Goal: Information Seeking & Learning: Learn about a topic

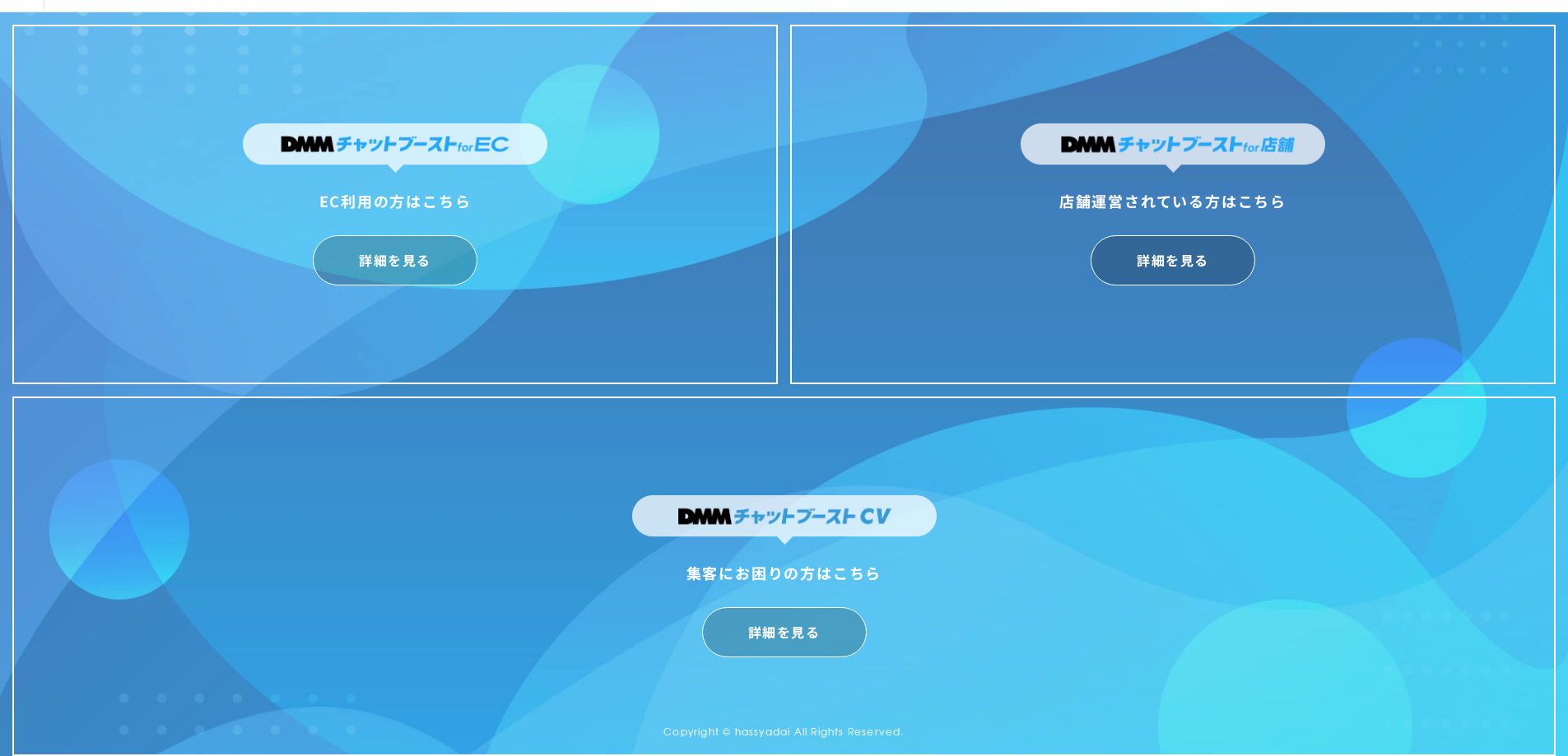
scroll to position [40, 0]
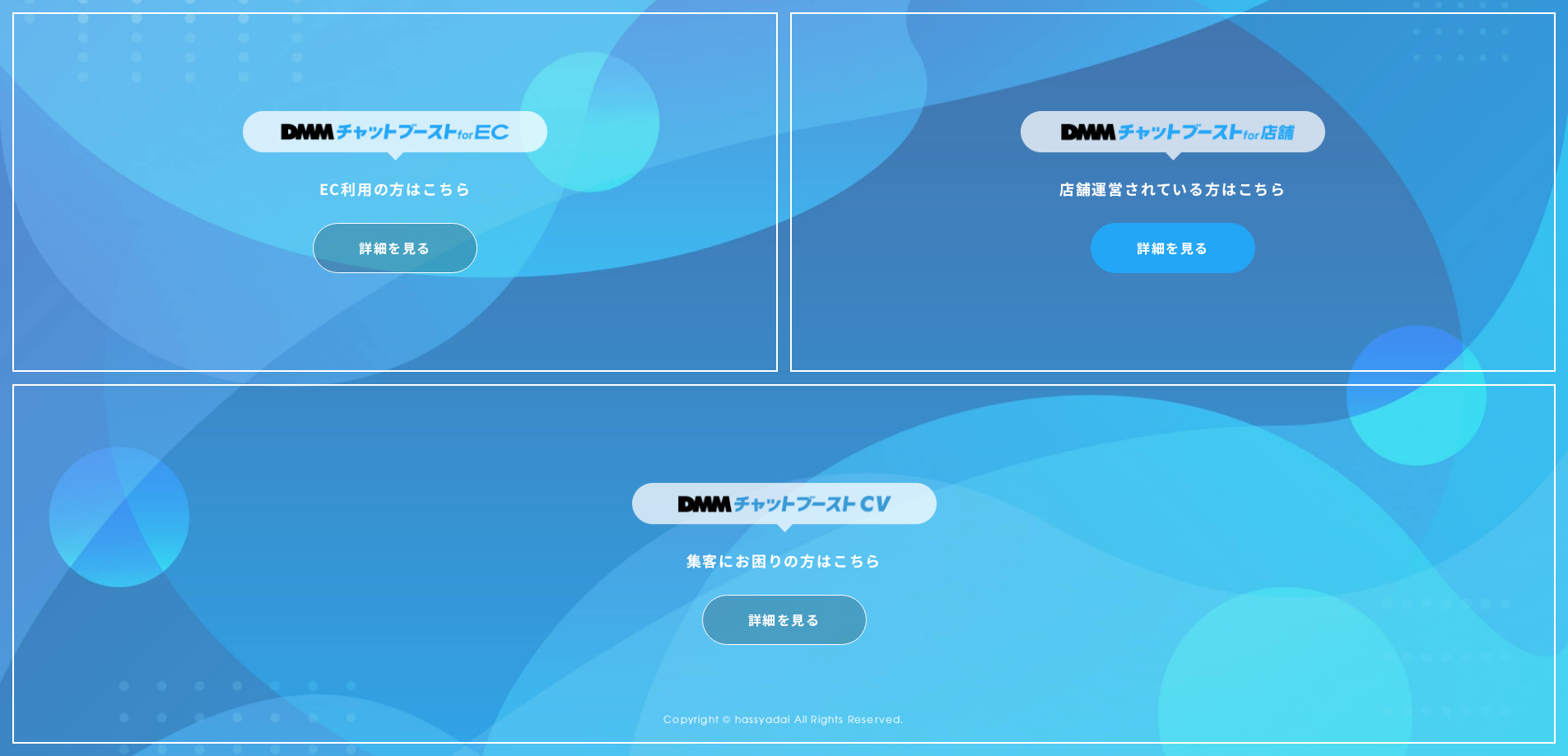
click at [1141, 259] on link "詳細を見る" at bounding box center [1173, 247] width 165 height 50
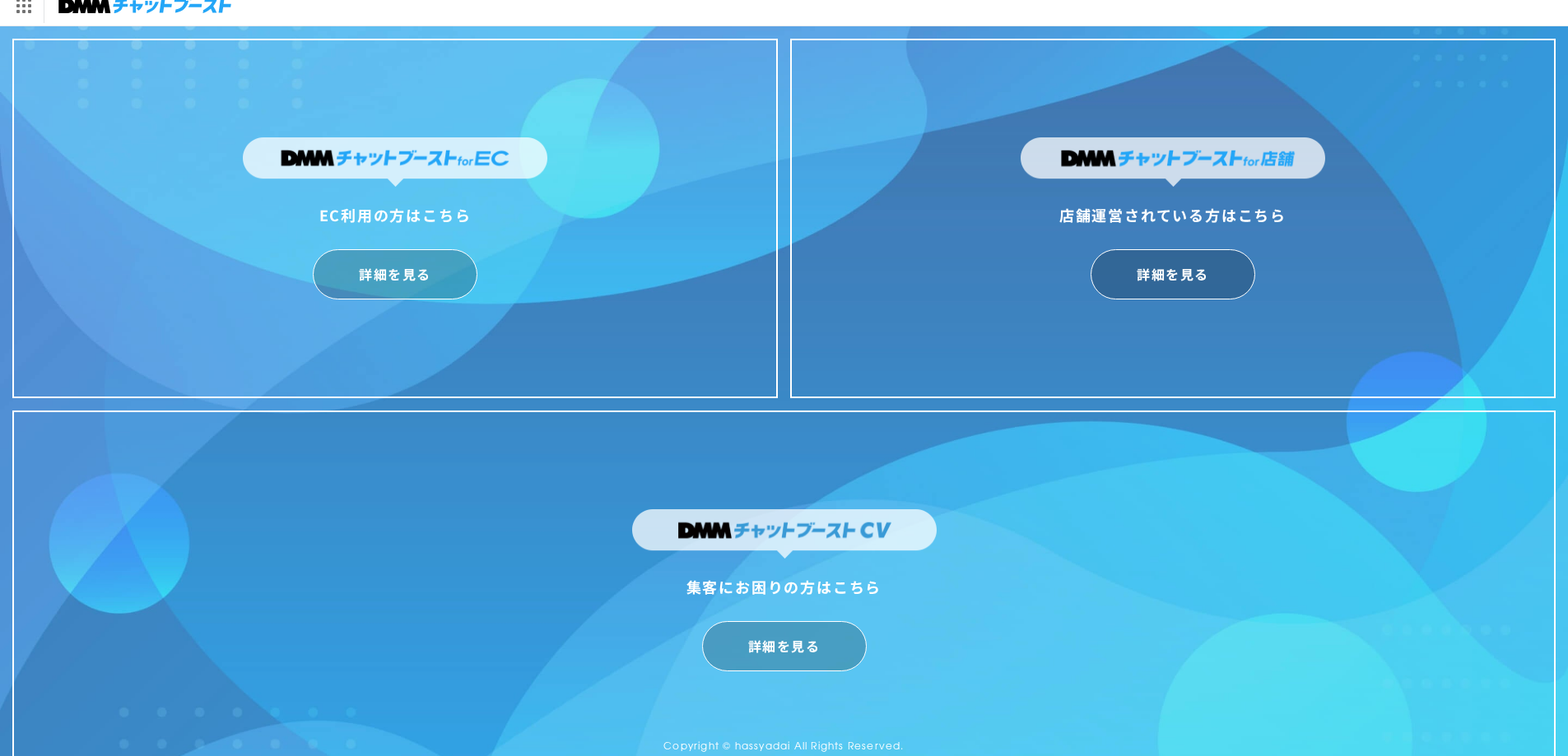
scroll to position [0, 0]
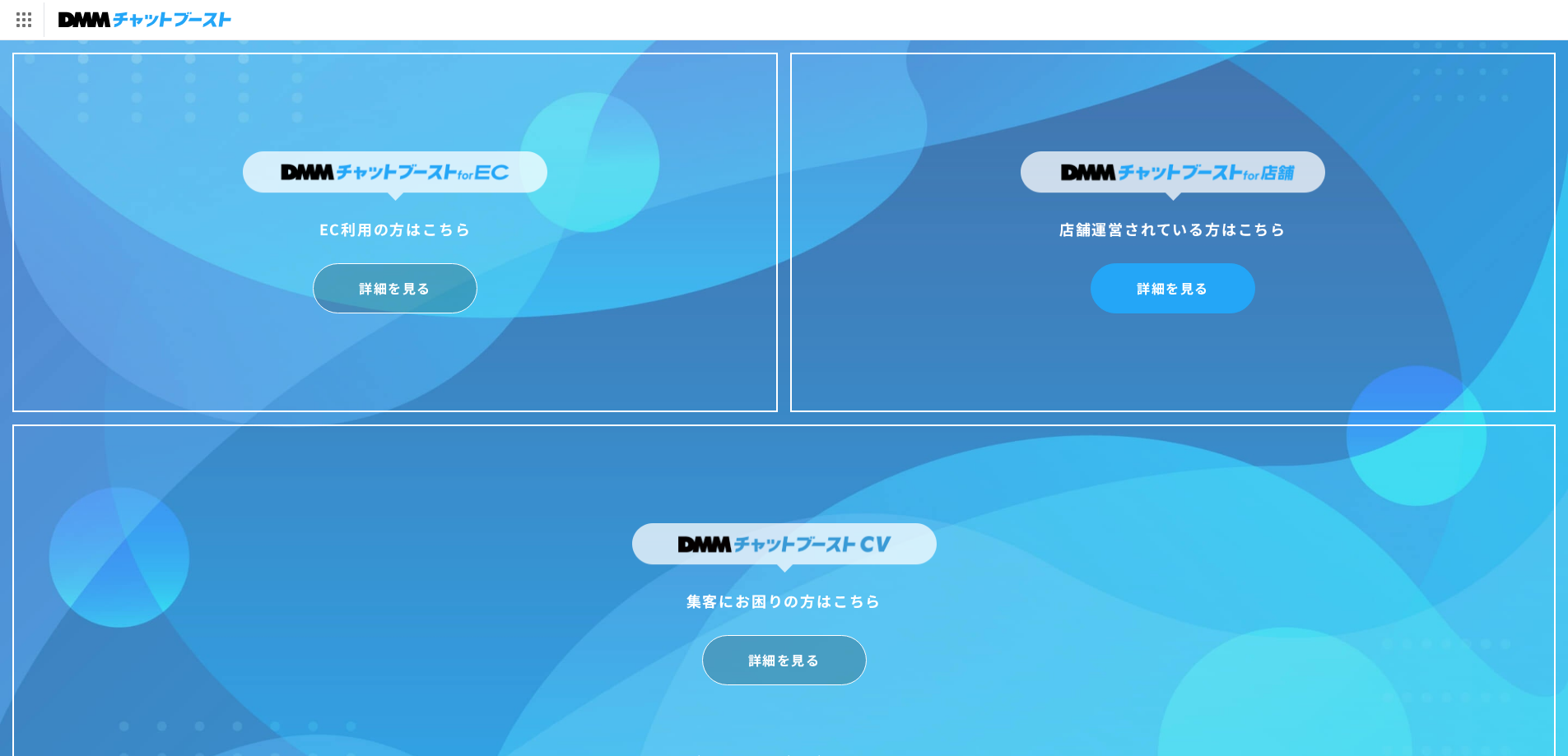
click at [1139, 292] on link "詳細を見る" at bounding box center [1173, 288] width 165 height 50
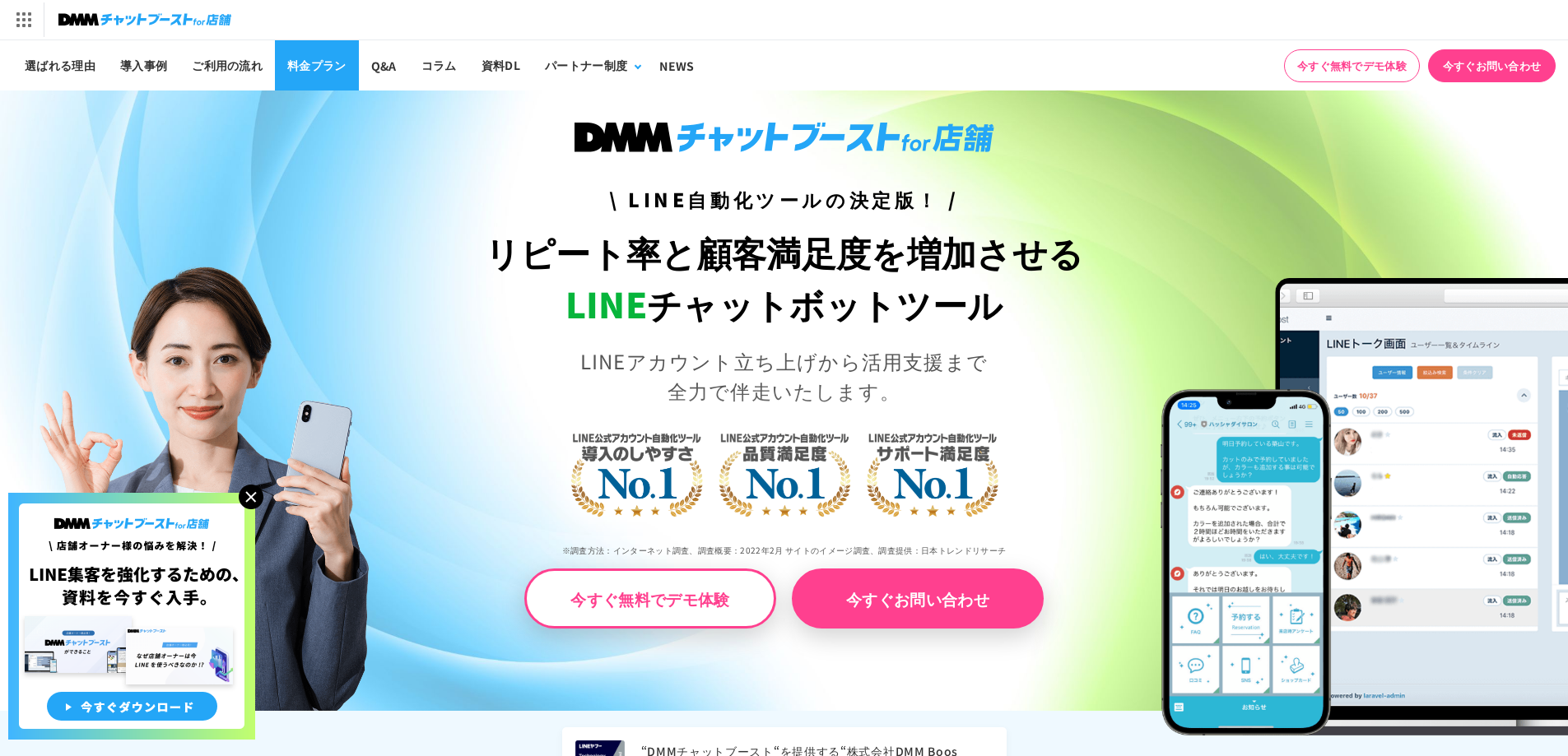
click at [321, 57] on link "料金プラン" at bounding box center [316, 65] width 84 height 50
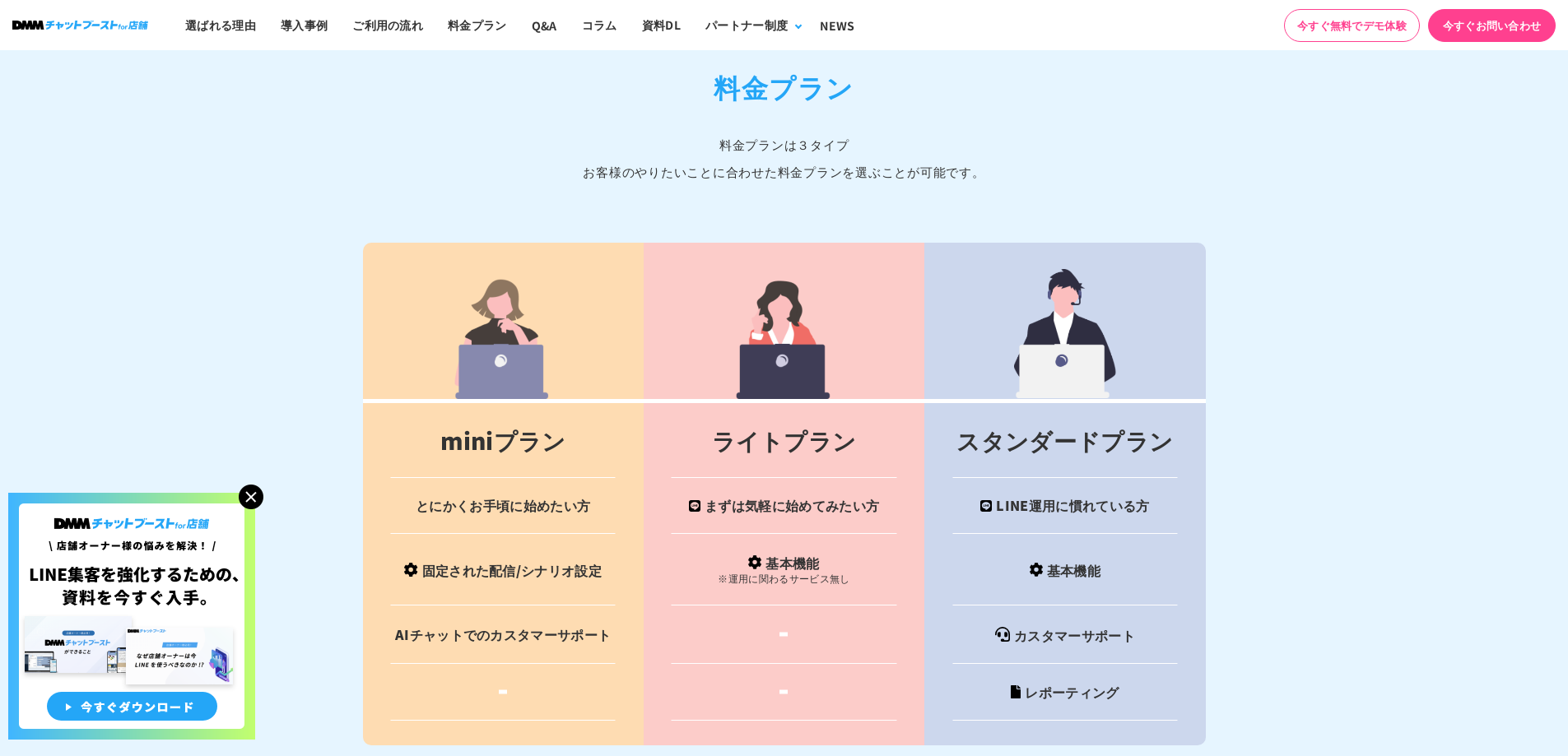
scroll to position [6641, 0]
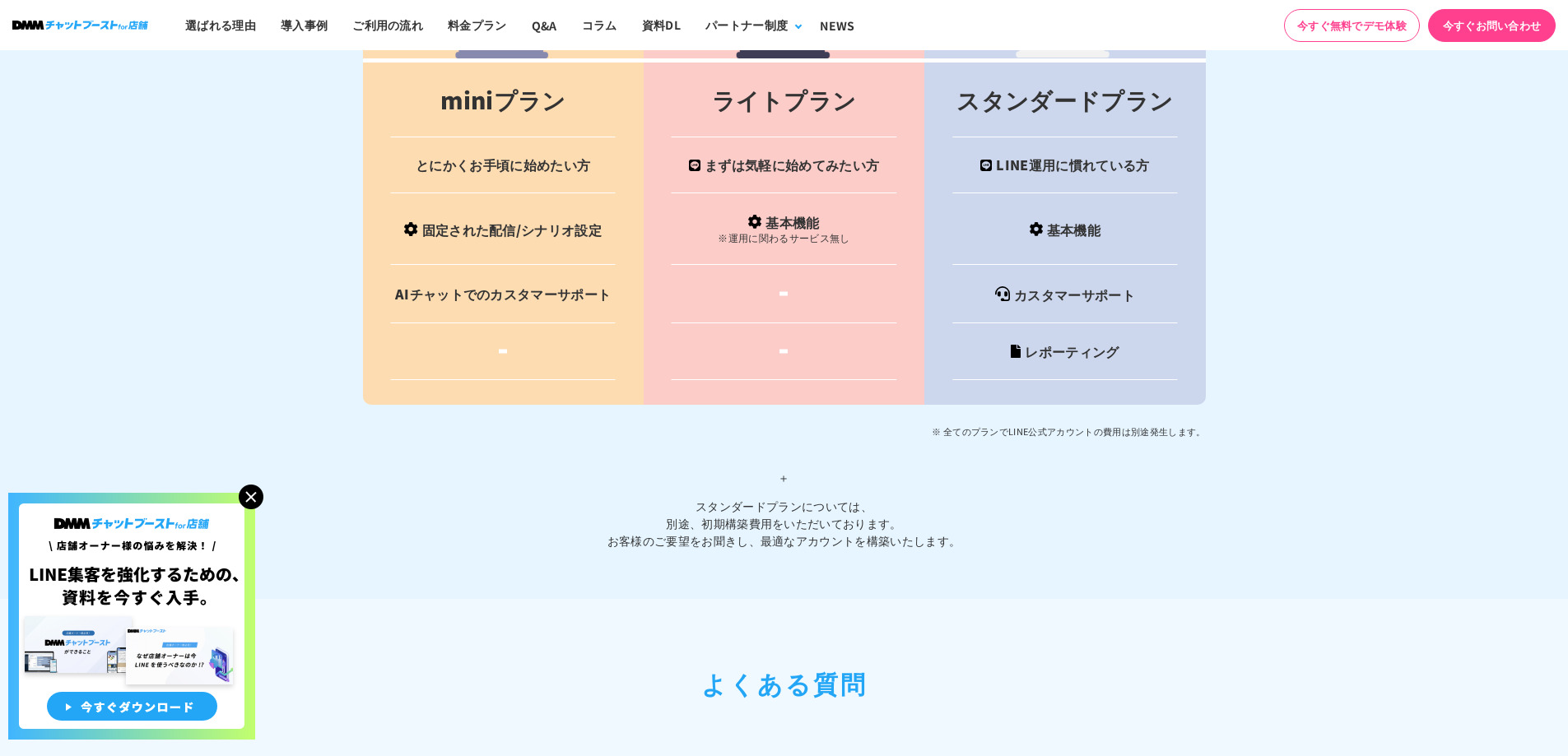
click at [501, 338] on td at bounding box center [503, 352] width 280 height 57
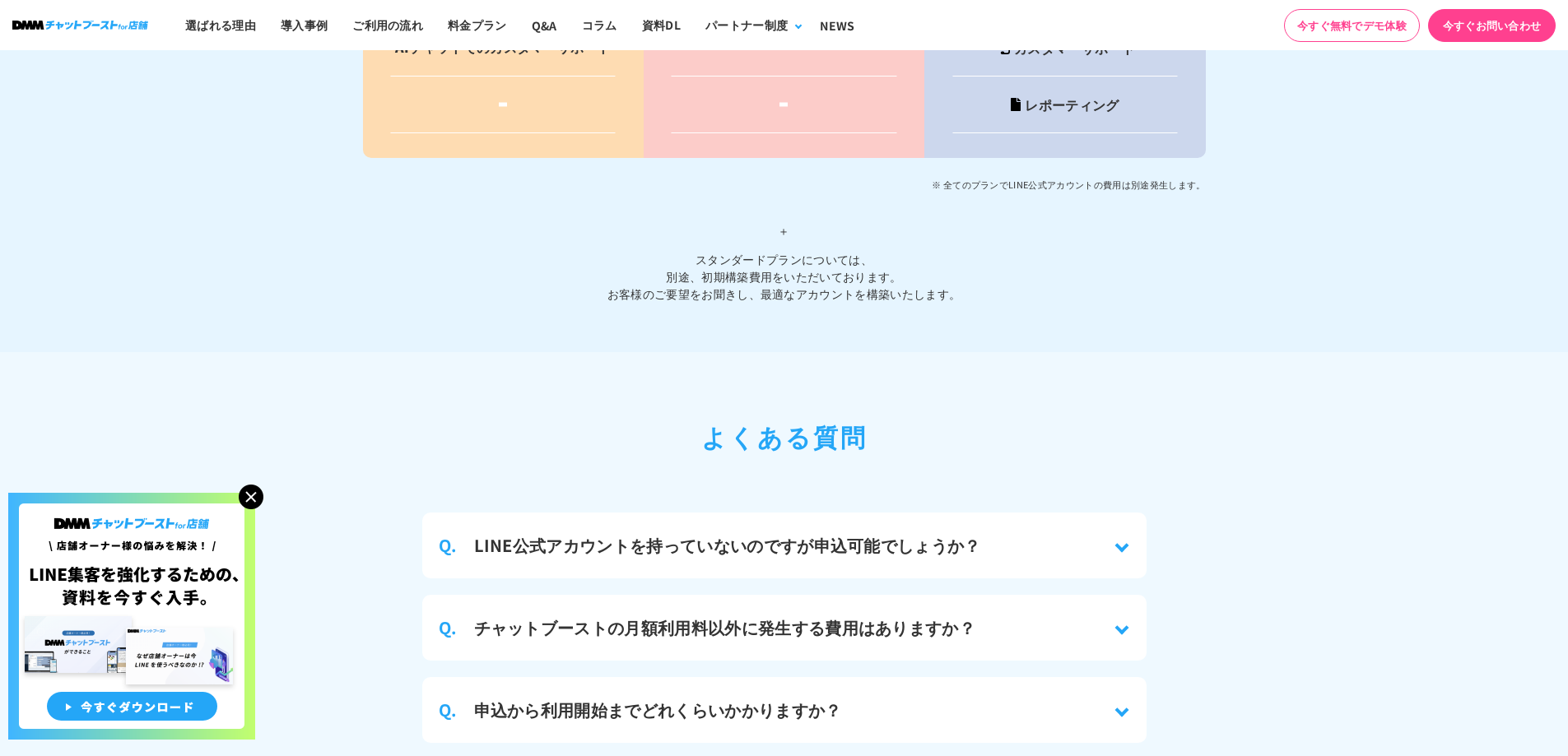
scroll to position [7052, 0]
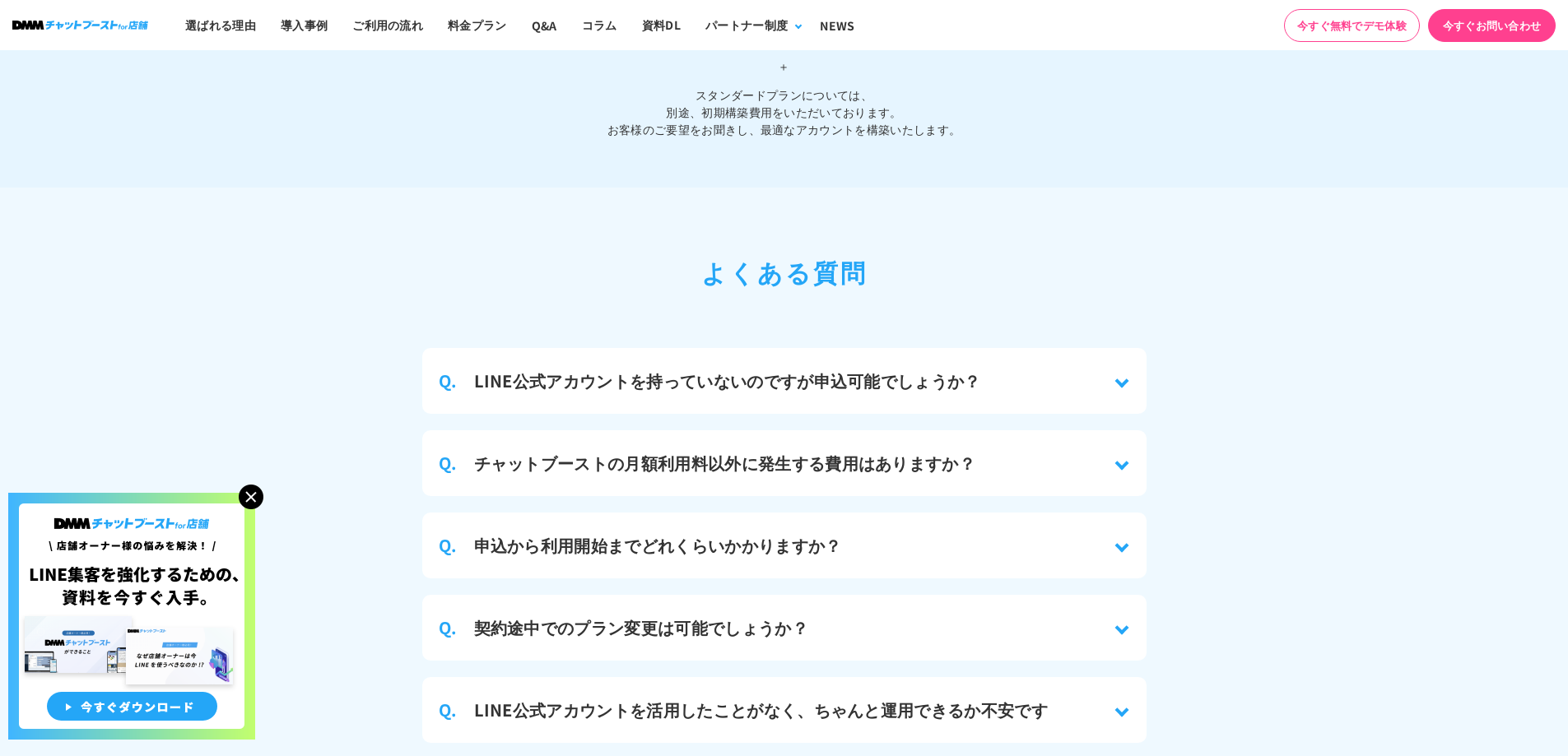
click at [682, 540] on h3 "申込から利用開始までどれくらいかかりますか？" at bounding box center [658, 545] width 368 height 25
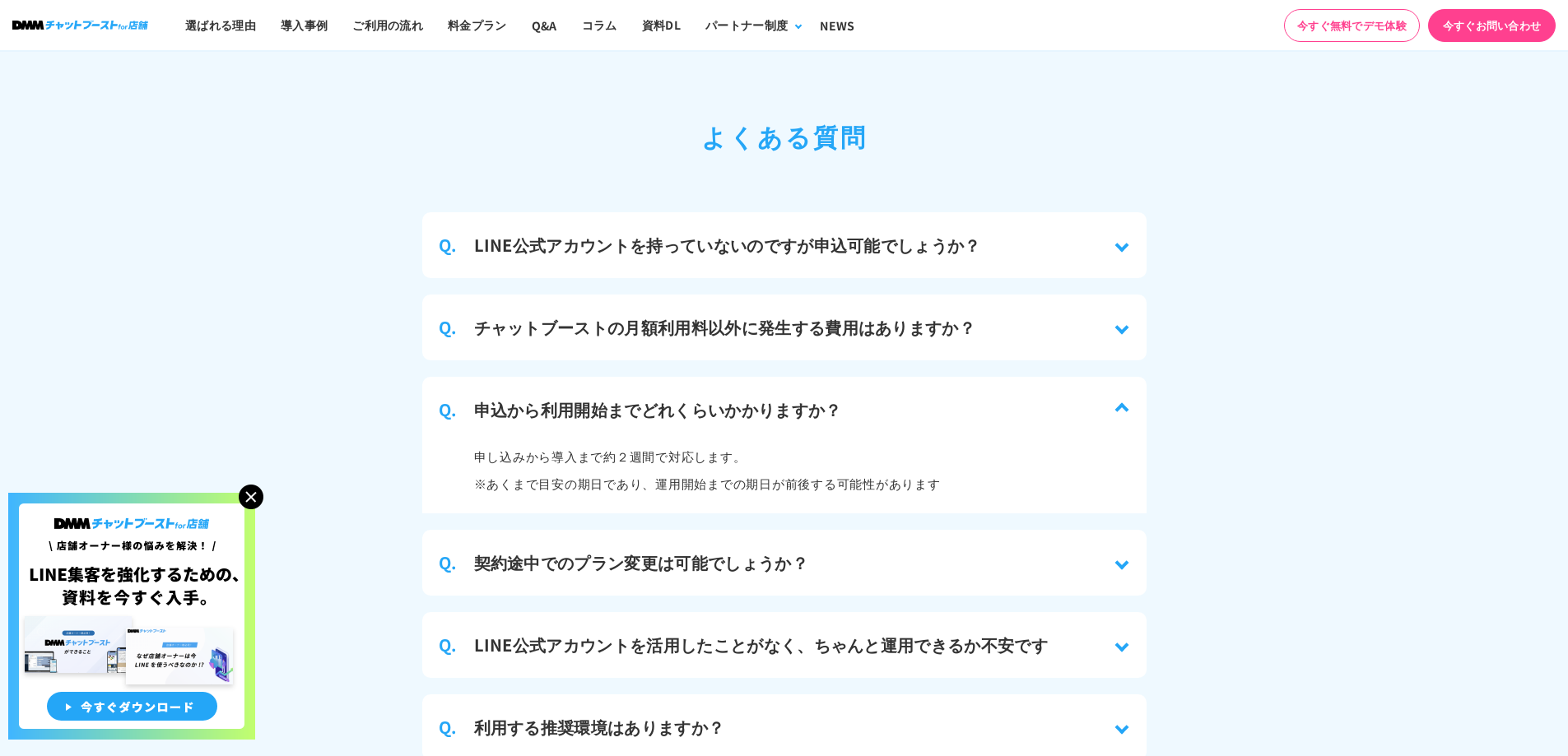
scroll to position [7217, 0]
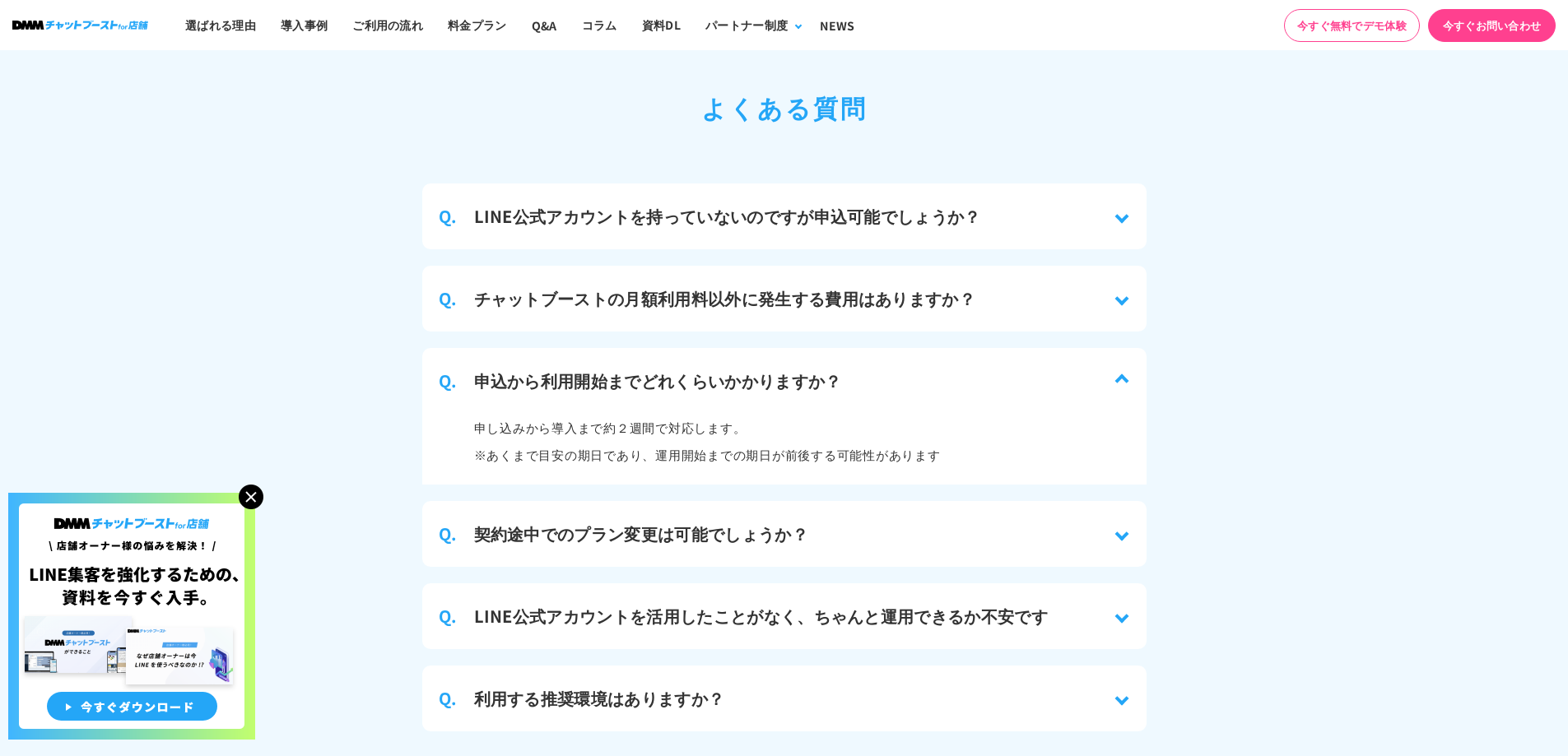
click at [686, 526] on h3 "契約途中でのプラン変更は可能でしょうか？" at bounding box center [641, 533] width 334 height 25
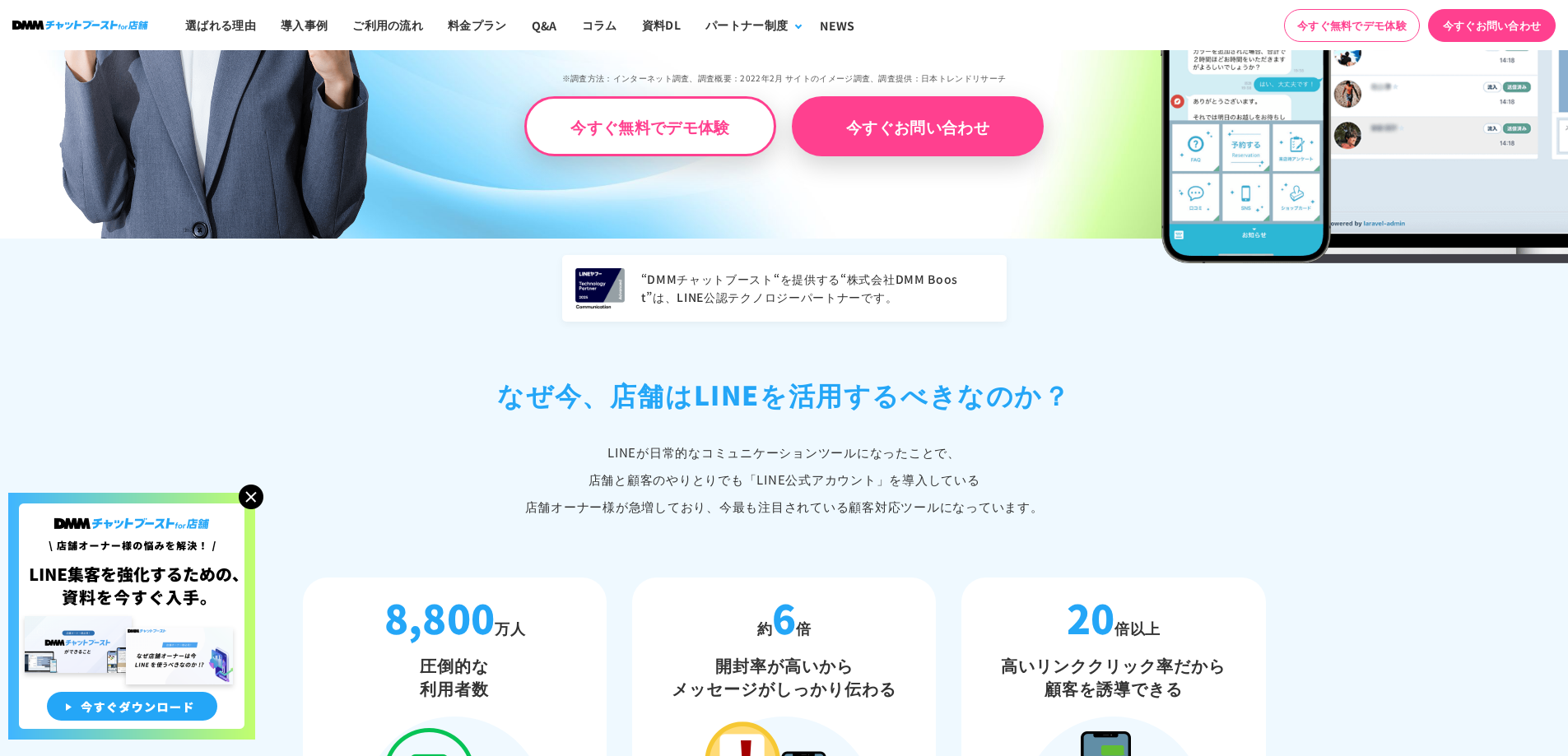
scroll to position [142, 0]
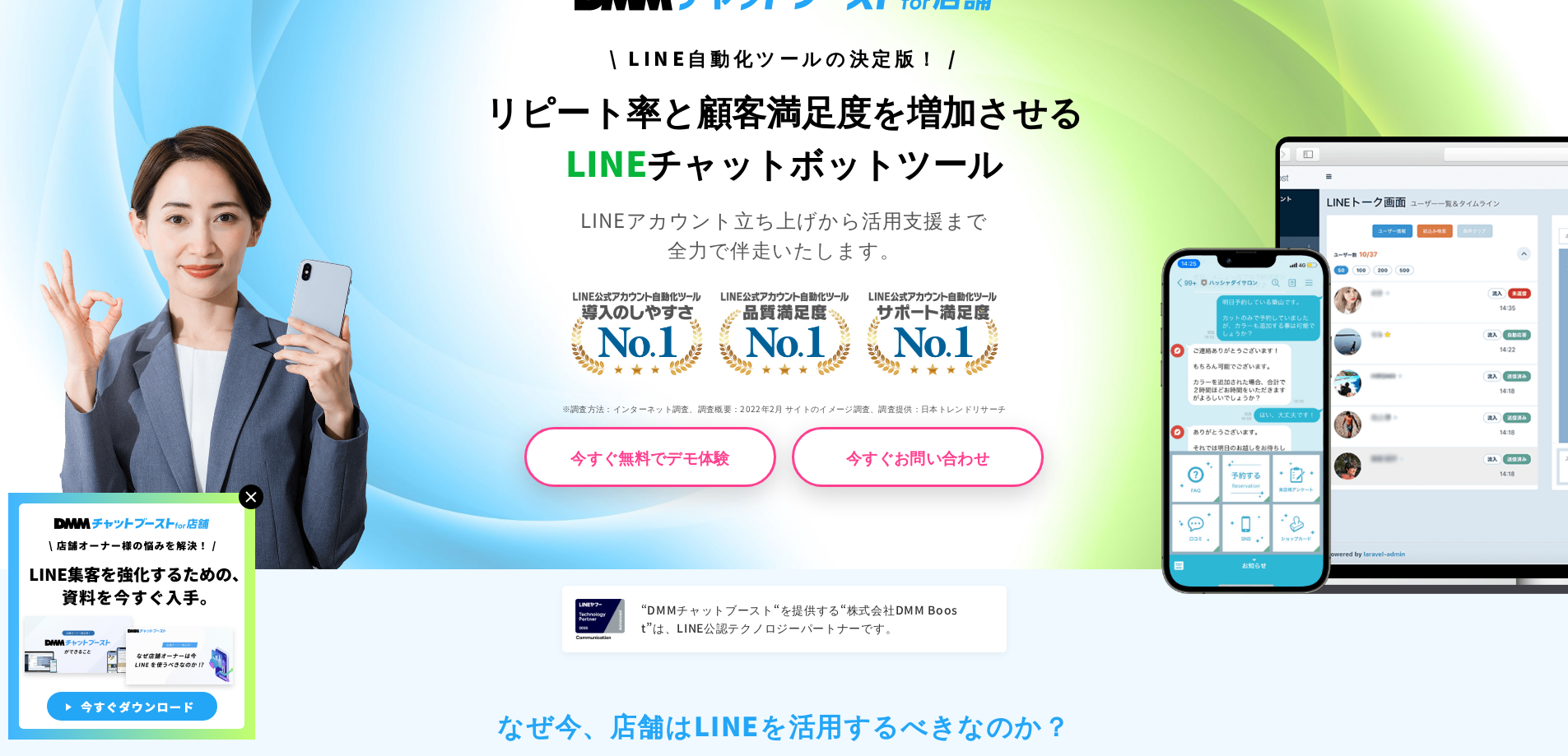
click at [840, 436] on link "今すぐお問い合わせ" at bounding box center [918, 457] width 252 height 60
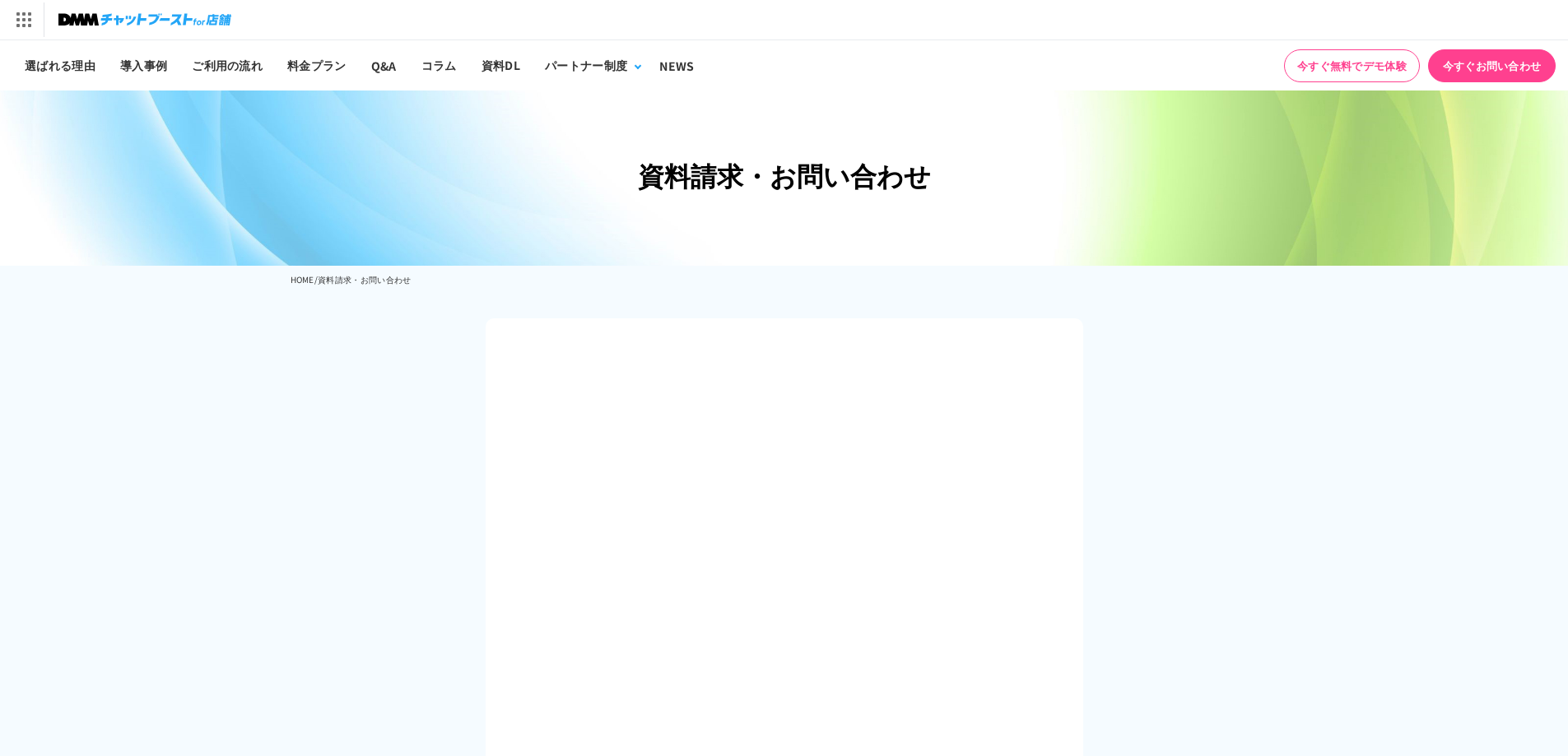
click at [77, 20] on img at bounding box center [144, 20] width 173 height 23
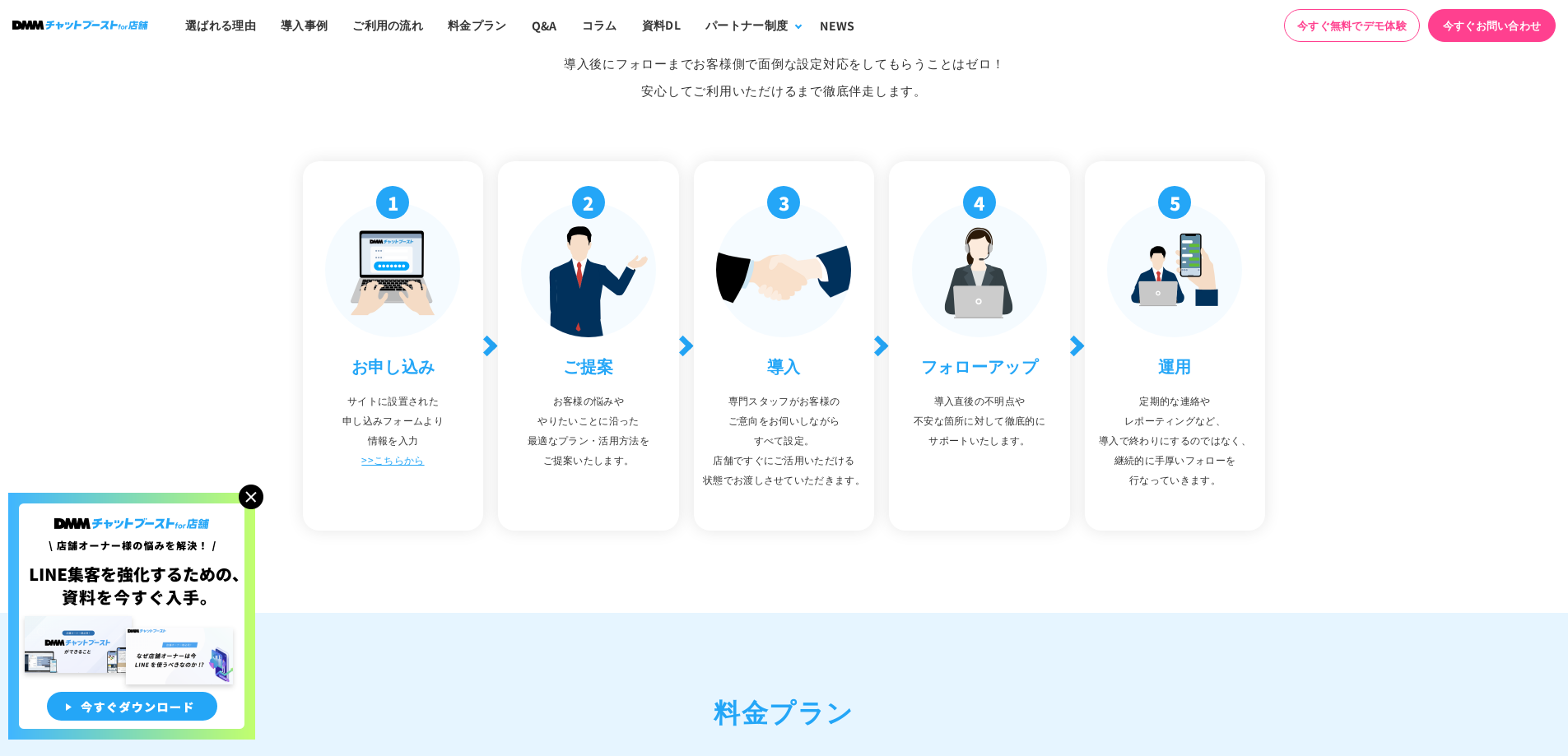
scroll to position [5677, 0]
click at [408, 452] on link ">>こちらから" at bounding box center [393, 459] width 63 height 14
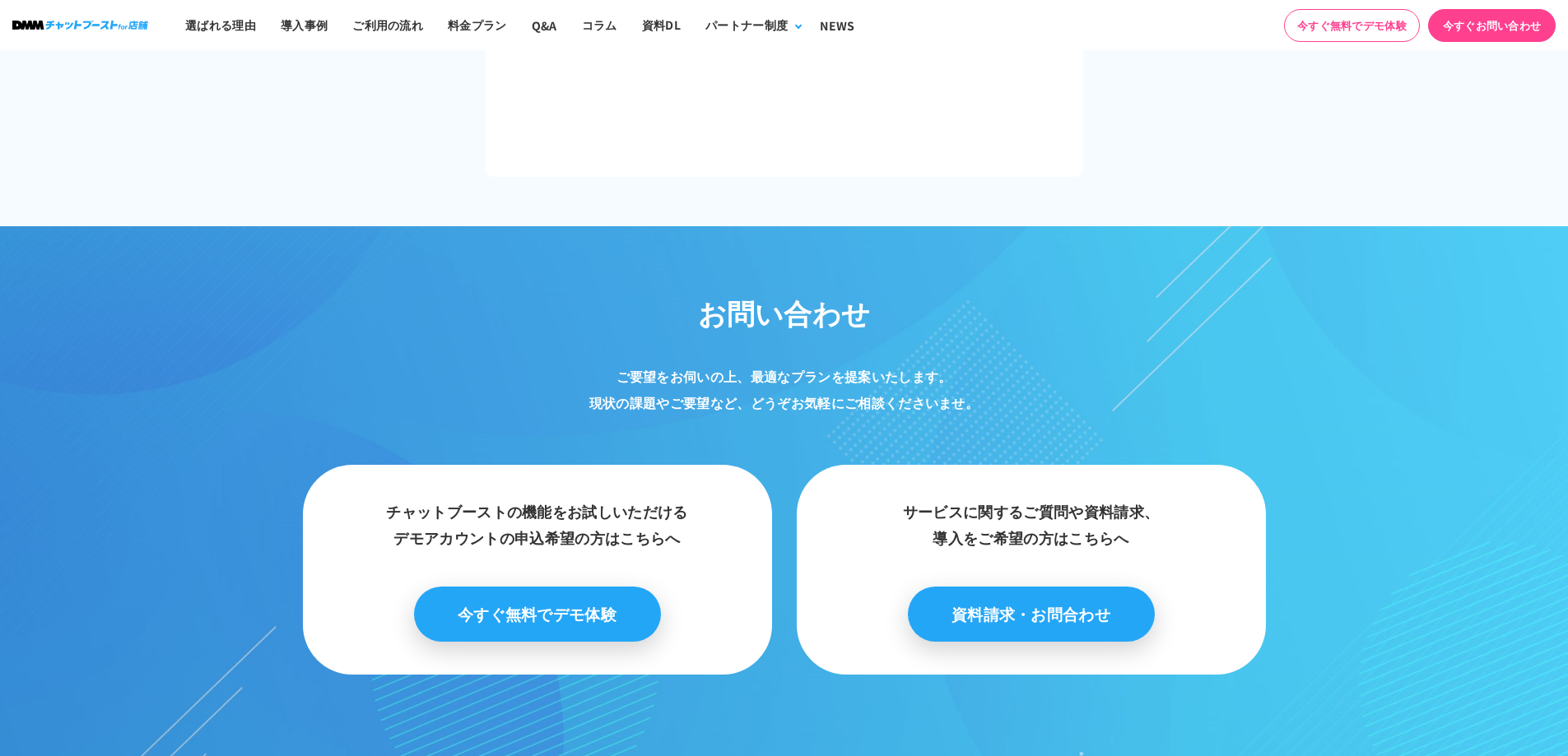
scroll to position [1234, 0]
